Goal: Task Accomplishment & Management: Use online tool/utility

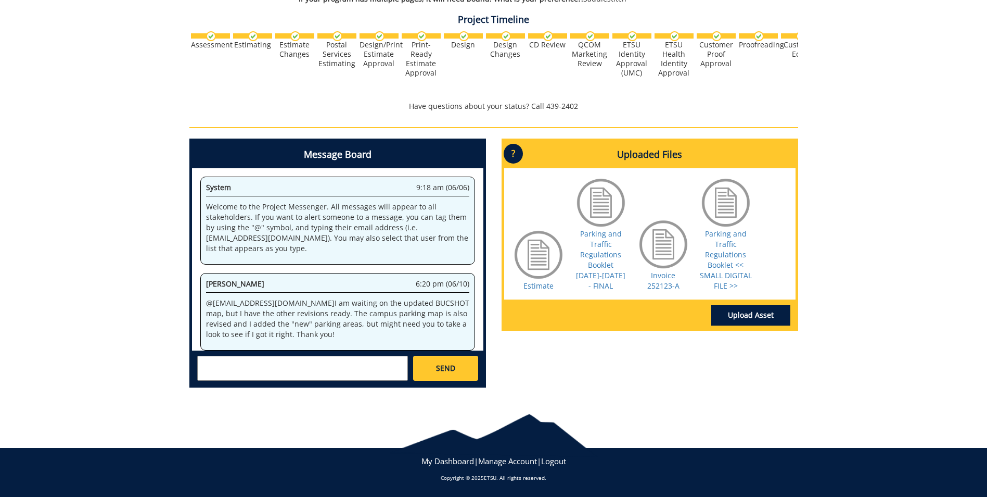
scroll to position [31848, 0]
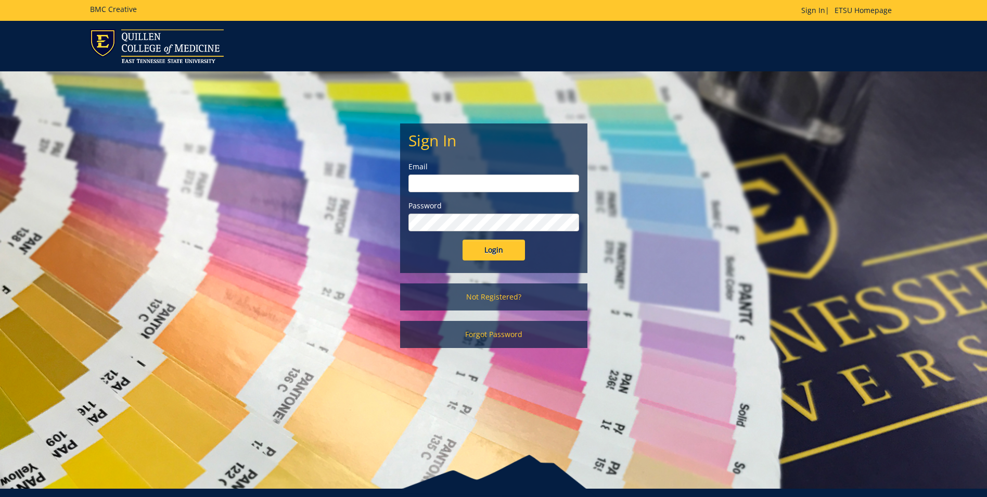
click at [436, 173] on div "Email" at bounding box center [494, 176] width 171 height 31
click at [438, 182] on input "email" at bounding box center [494, 183] width 171 height 18
type input "[EMAIL_ADDRESS][DOMAIN_NAME]"
click at [463, 239] on input "Login" at bounding box center [494, 249] width 62 height 21
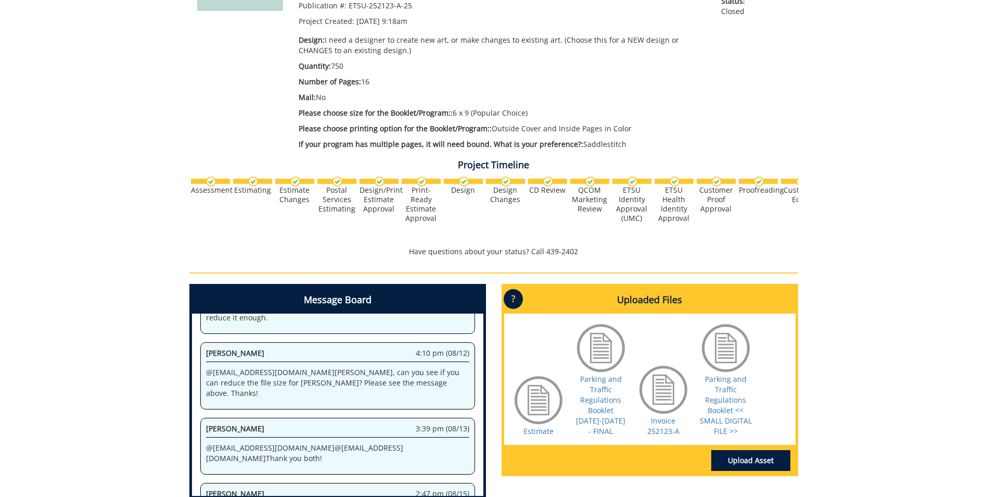
scroll to position [260, 0]
